Goal: Book appointment/travel/reservation

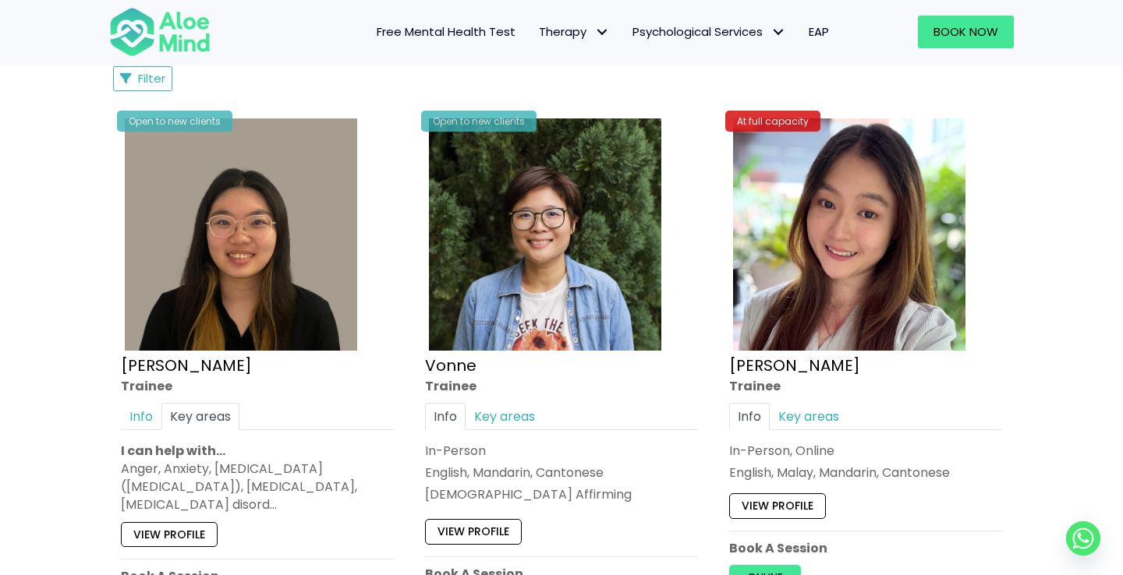
scroll to position [883, 0]
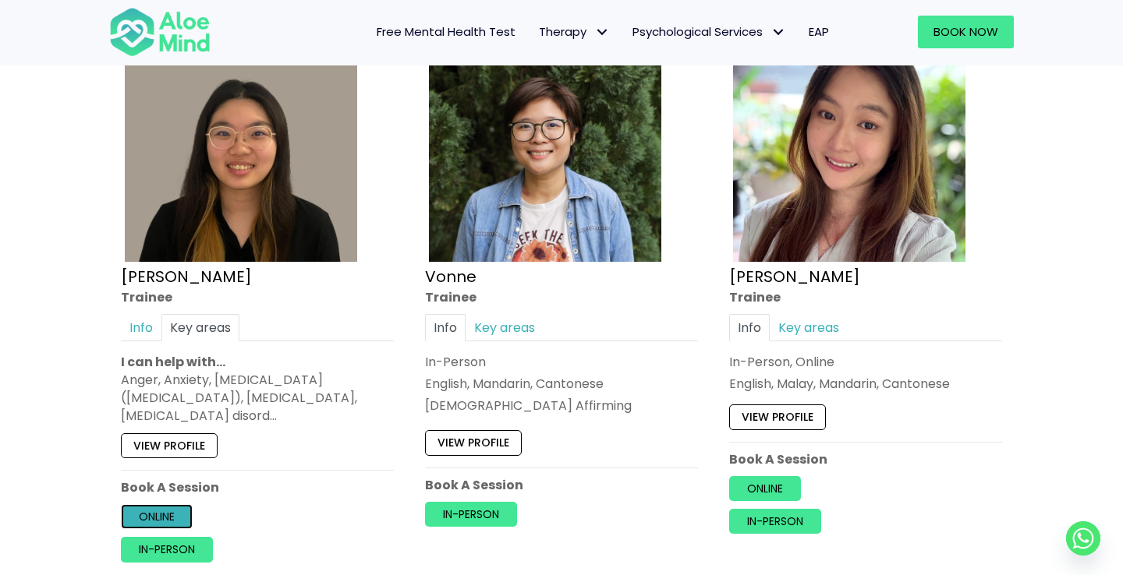
click at [174, 514] on link "Online" at bounding box center [157, 516] width 72 height 25
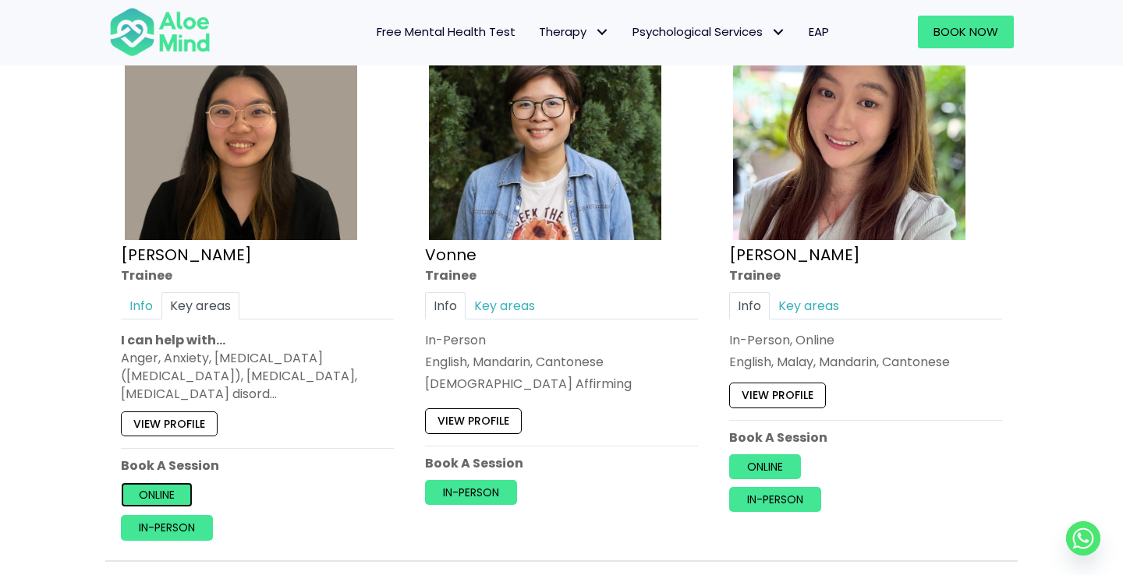
scroll to position [908, 0]
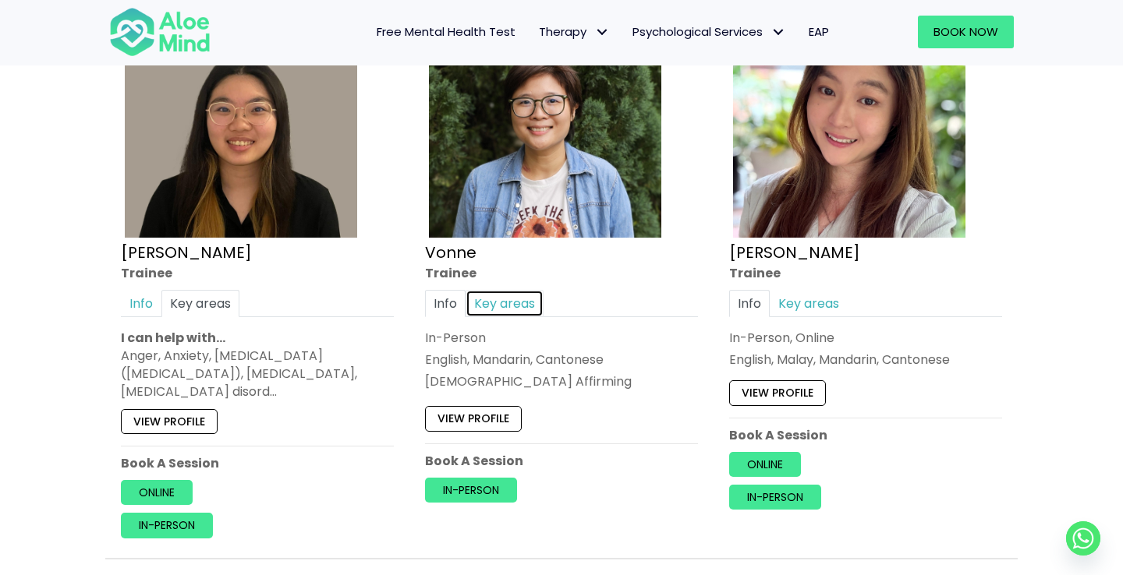
click at [519, 306] on link "Key areas" at bounding box center [504, 303] width 78 height 27
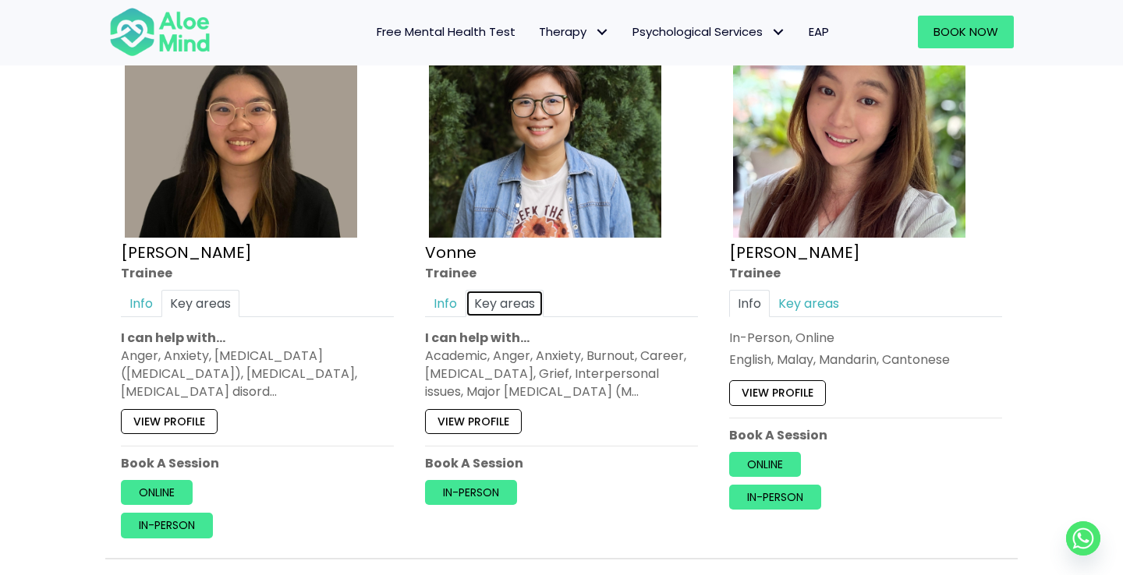
scroll to position [981, 0]
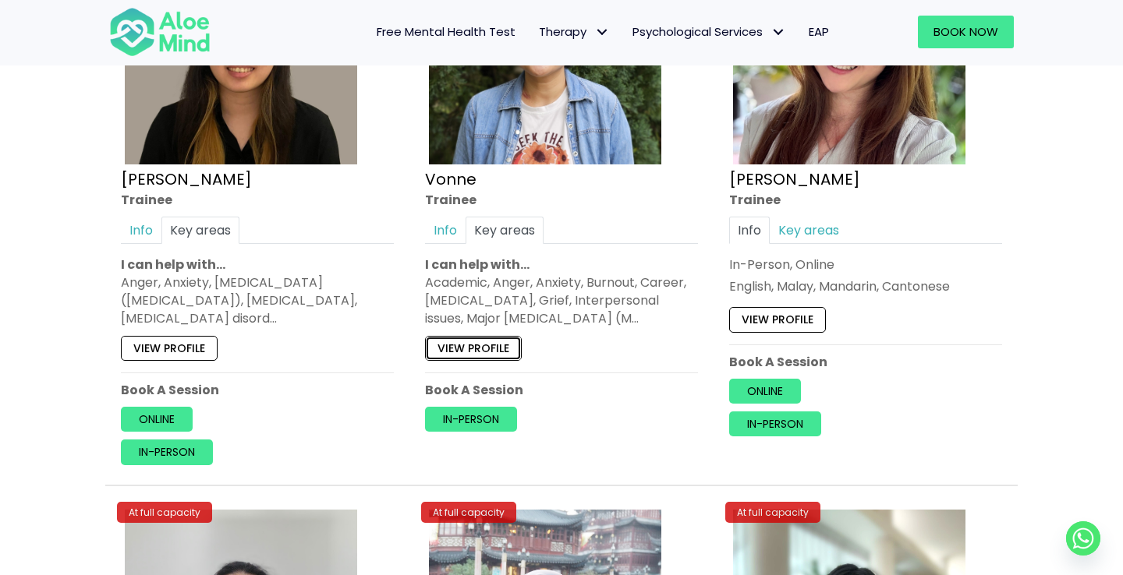
click at [511, 344] on link "View profile" at bounding box center [473, 348] width 97 height 25
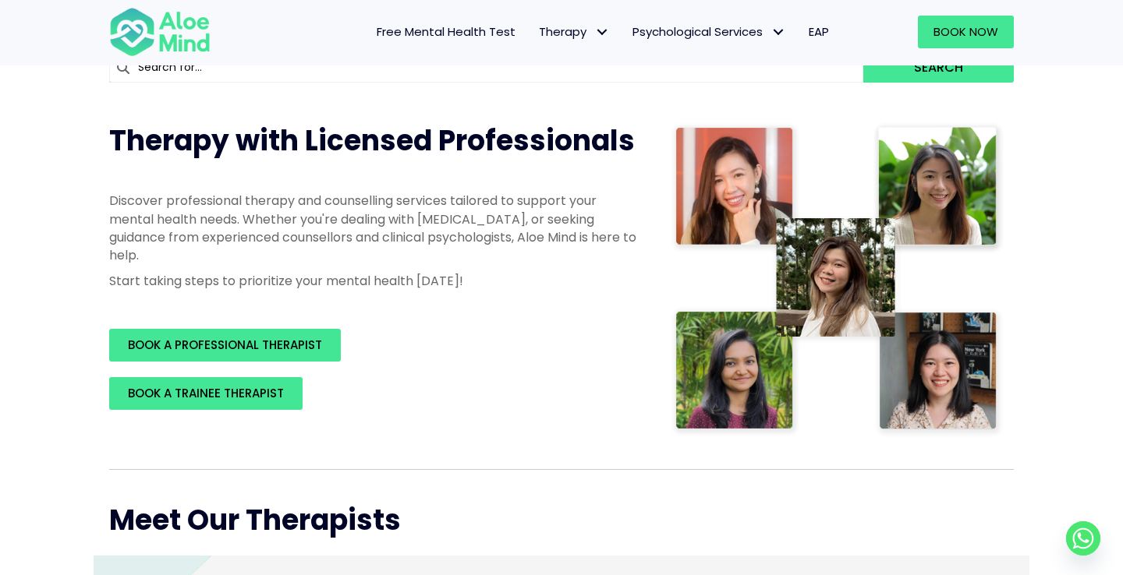
scroll to position [0, 0]
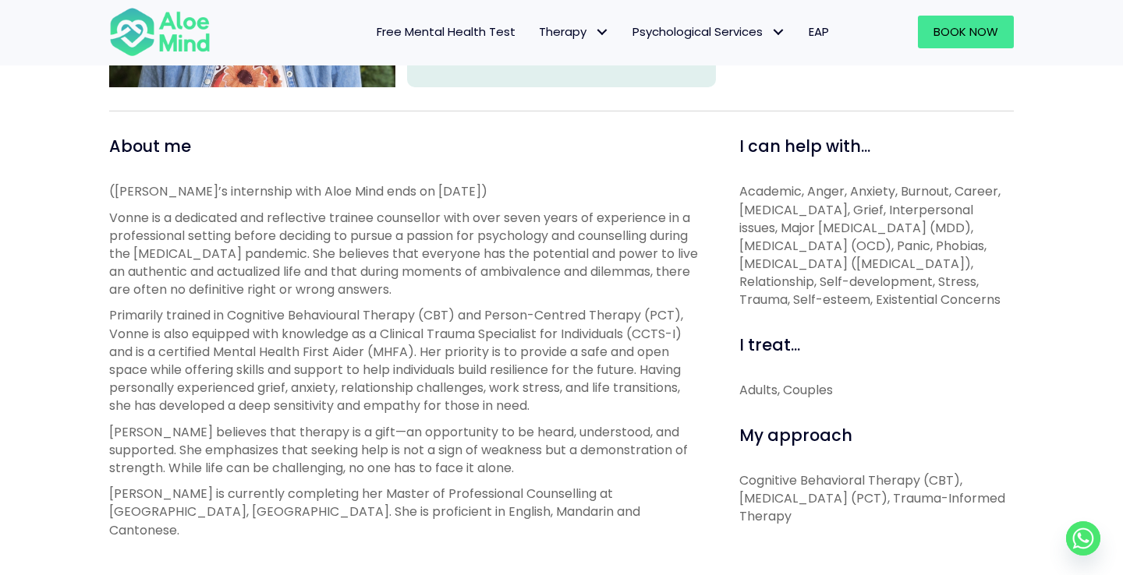
scroll to position [517, 0]
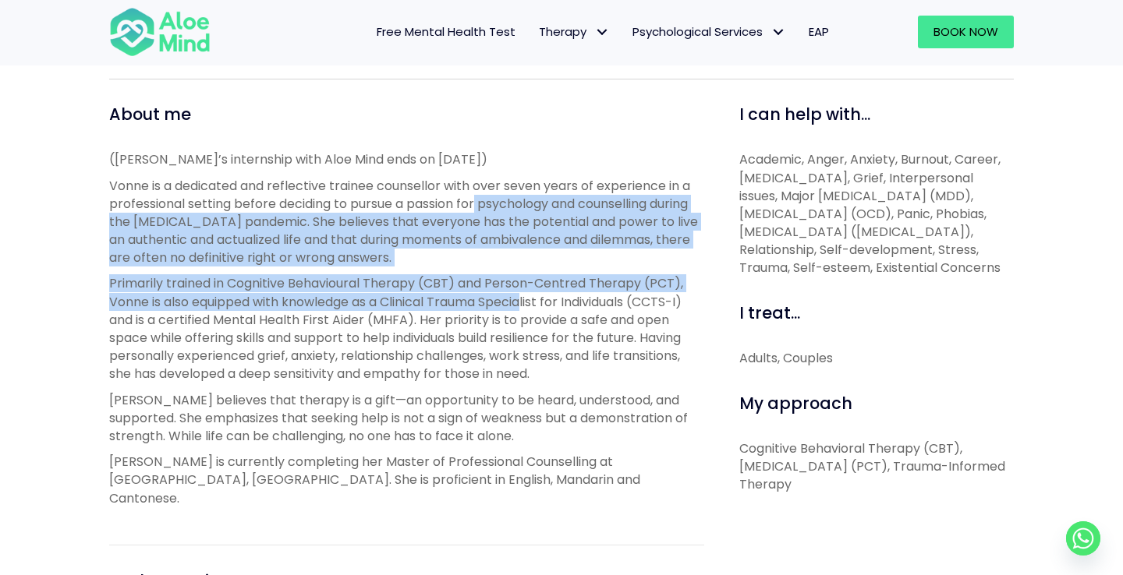
drag, startPoint x: 529, startPoint y: 296, endPoint x: 479, endPoint y: 208, distance: 101.6
click at [479, 208] on div "([PERSON_NAME]’s internship with Aloe Mind ends on [DATE]) [PERSON_NAME] is a d…" at bounding box center [406, 328] width 595 height 356
click at [515, 290] on p "Primarily trained in Cognitive Behavioural Therapy (CBT) and Person-Centred The…" at bounding box center [406, 328] width 595 height 108
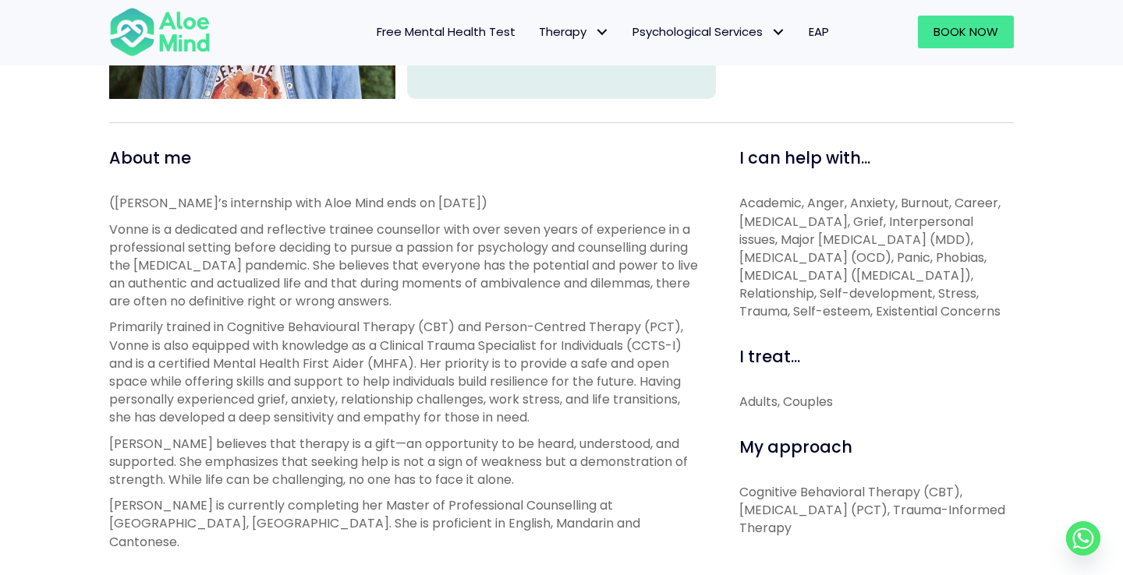
scroll to position [0, 0]
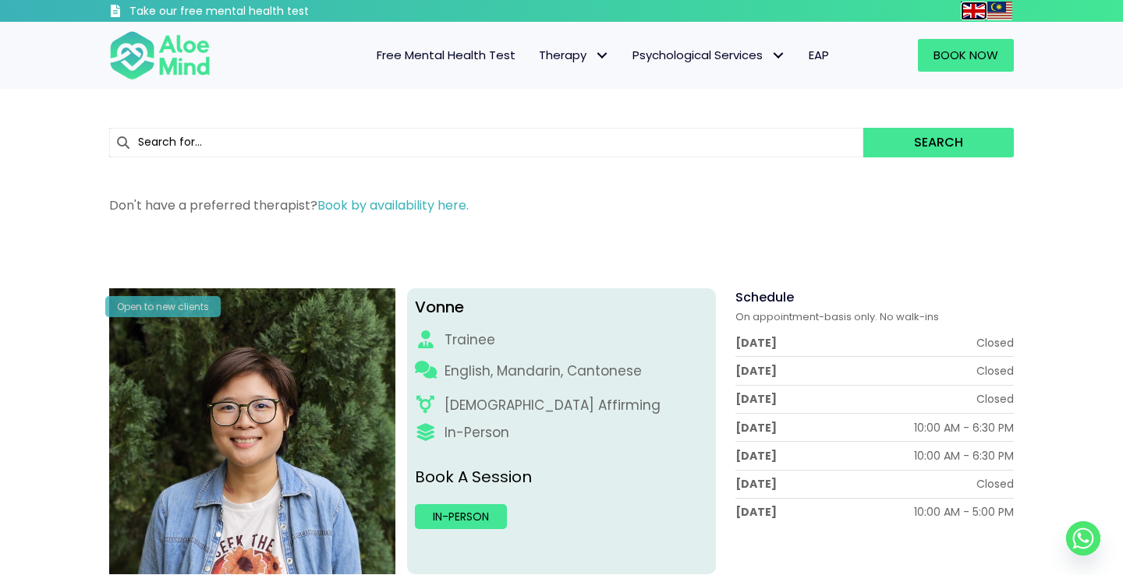
click at [975, 12] on img at bounding box center [973, 11] width 25 height 19
click at [968, 2] on img at bounding box center [973, 11] width 25 height 19
click at [1008, 8] on img at bounding box center [999, 11] width 25 height 19
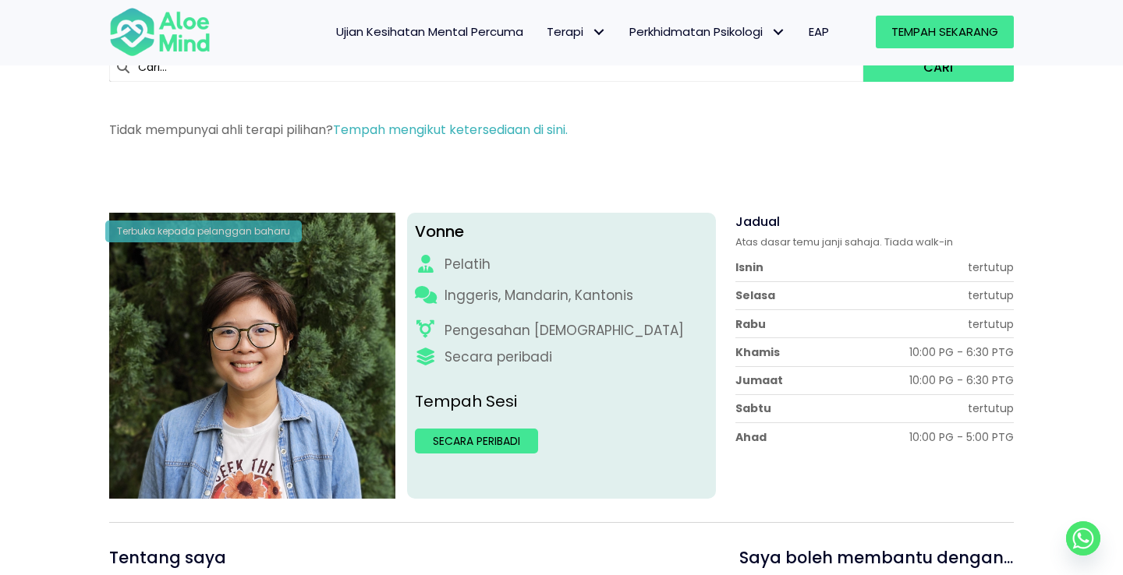
scroll to position [74, 0]
